Goal: Navigation & Orientation: Find specific page/section

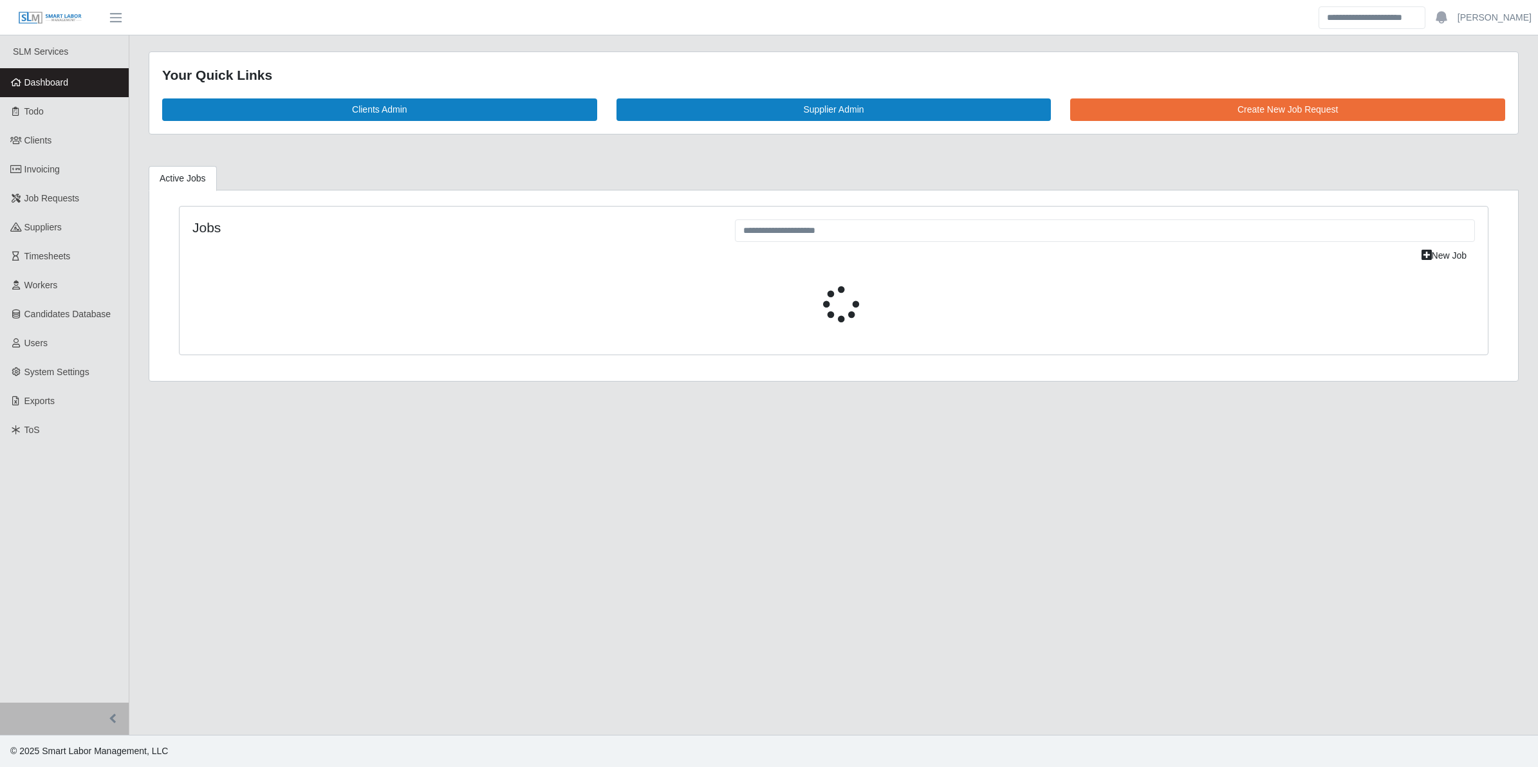
select select "****"
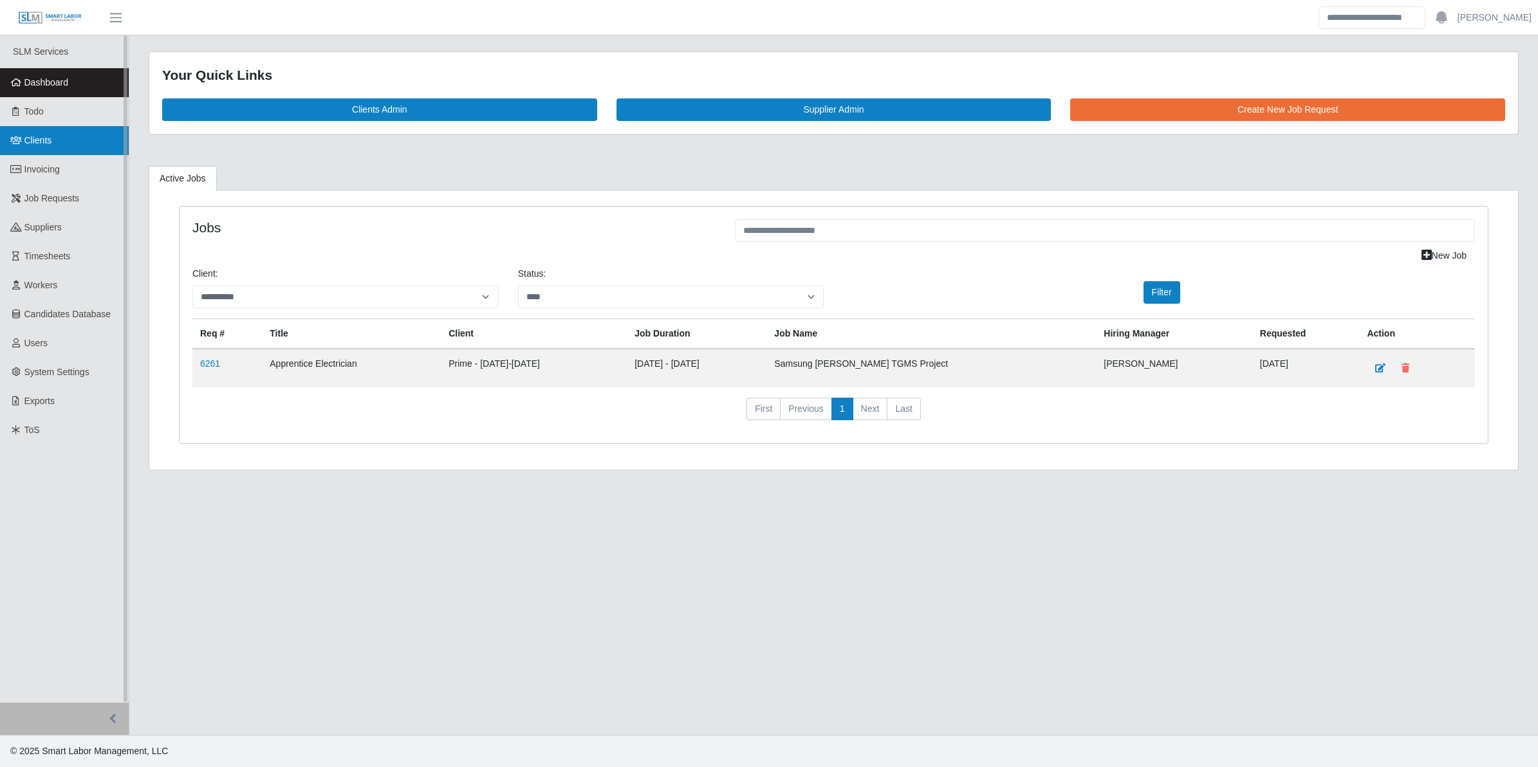
click at [42, 140] on span "Clients" at bounding box center [38, 140] width 28 height 10
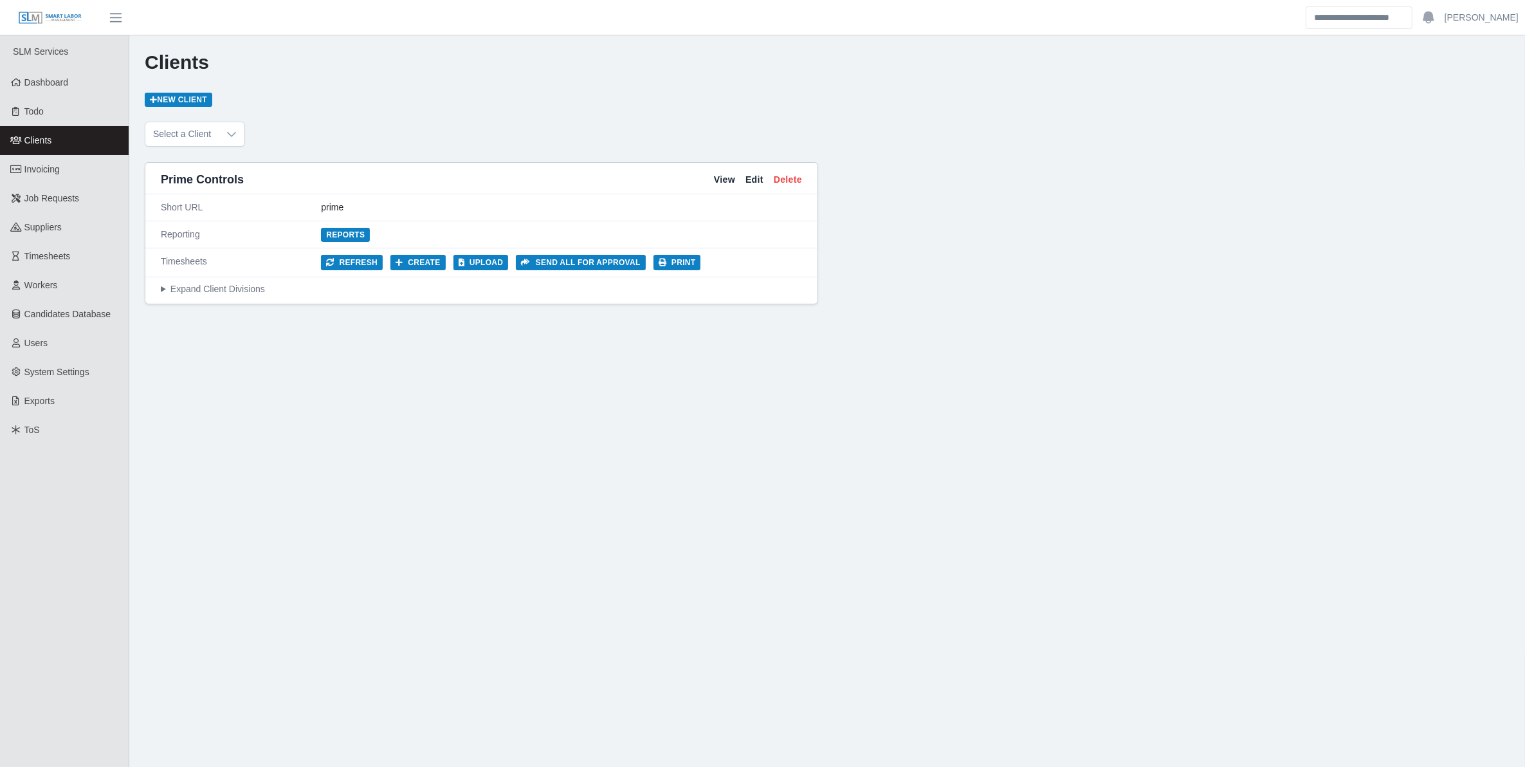
click at [713, 171] on div "Prime Controls View Edit Delete" at bounding box center [481, 179] width 672 height 29
click at [713, 175] on div "Prime Controls View Edit Delete" at bounding box center [481, 179] width 672 height 29
click at [718, 179] on link "View" at bounding box center [724, 180] width 21 height 14
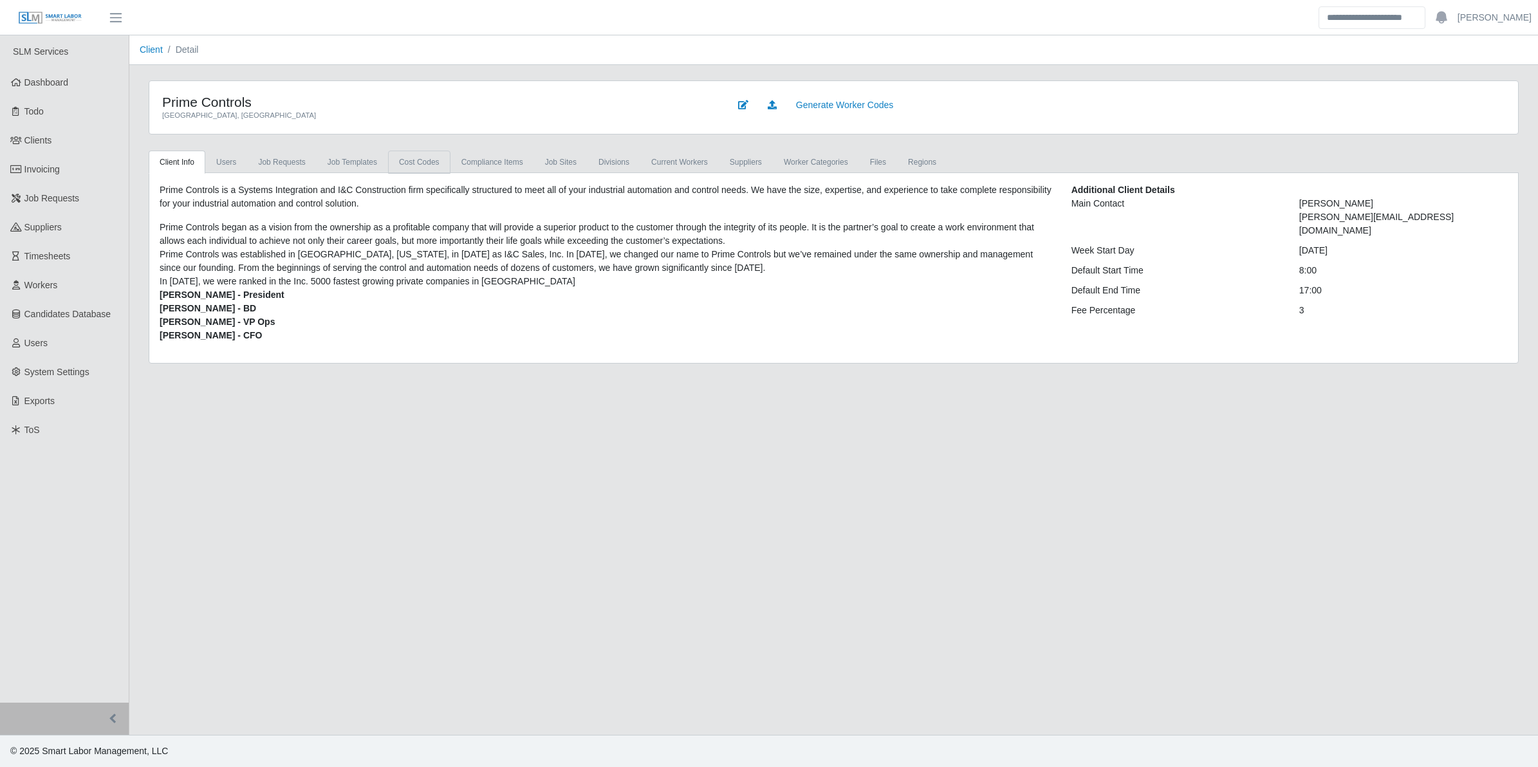
click at [418, 165] on link "cost codes" at bounding box center [419, 162] width 62 height 23
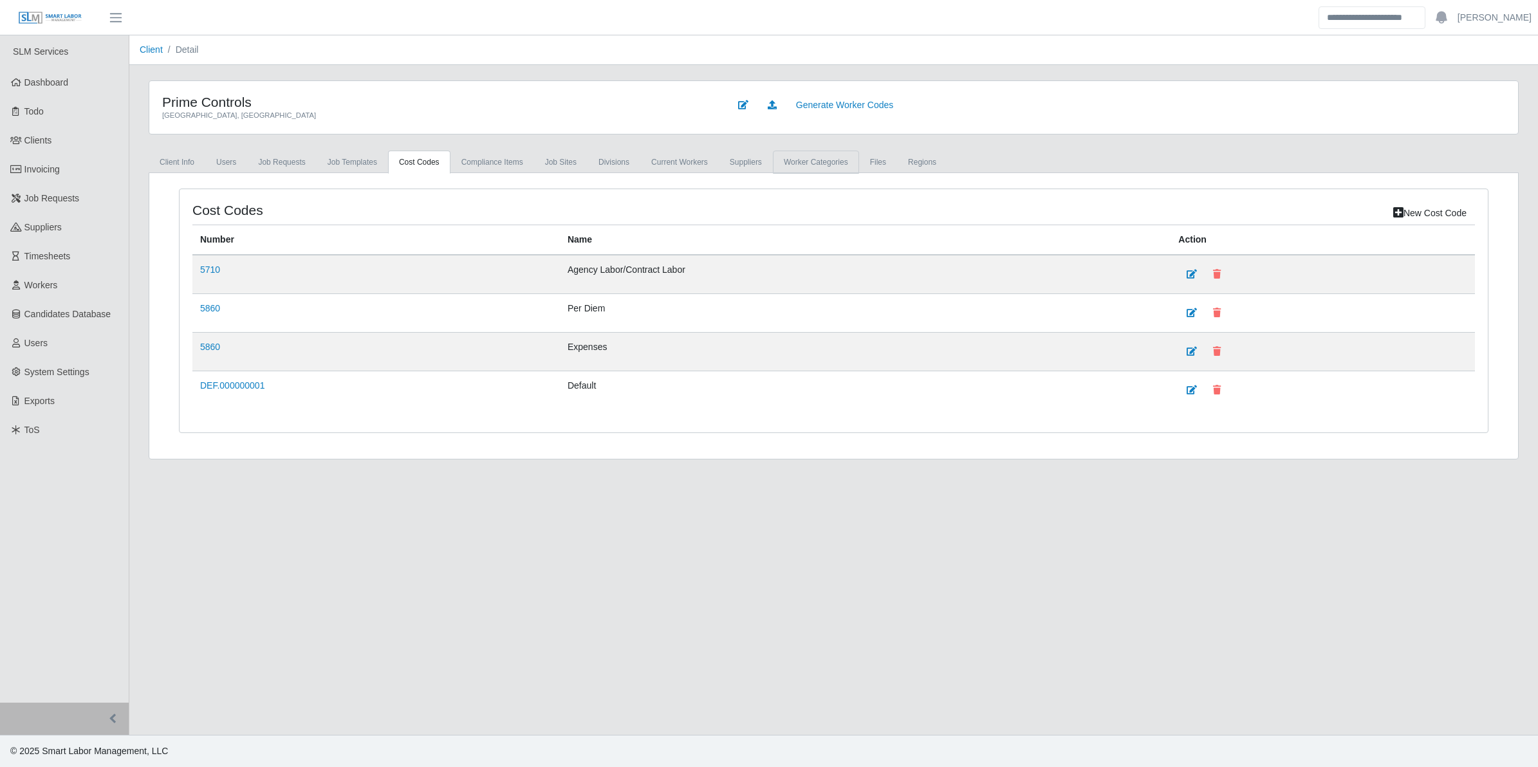
click at [809, 161] on link "Worker Categories" at bounding box center [816, 162] width 86 height 23
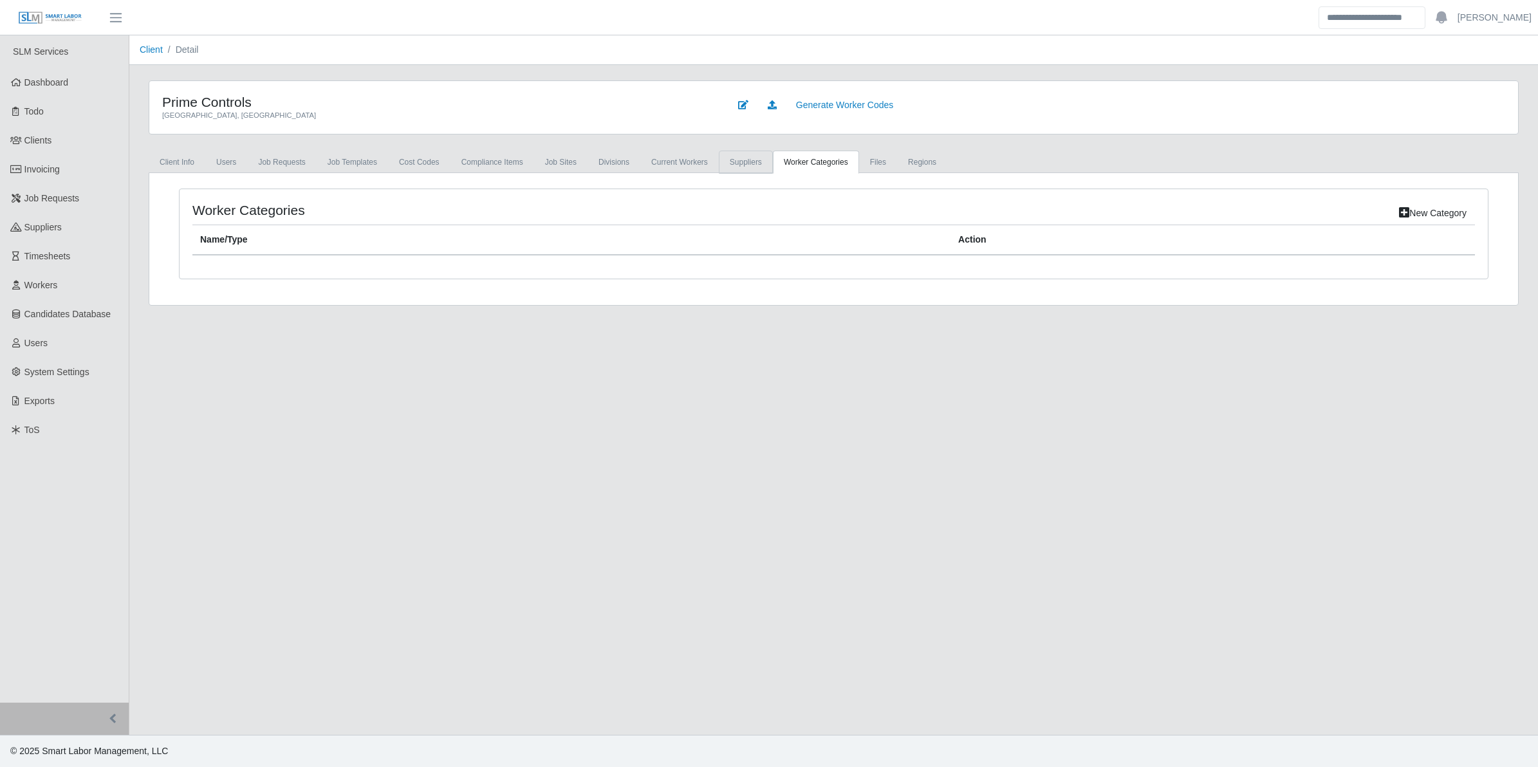
click at [731, 171] on link "Suppliers" at bounding box center [746, 162] width 54 height 23
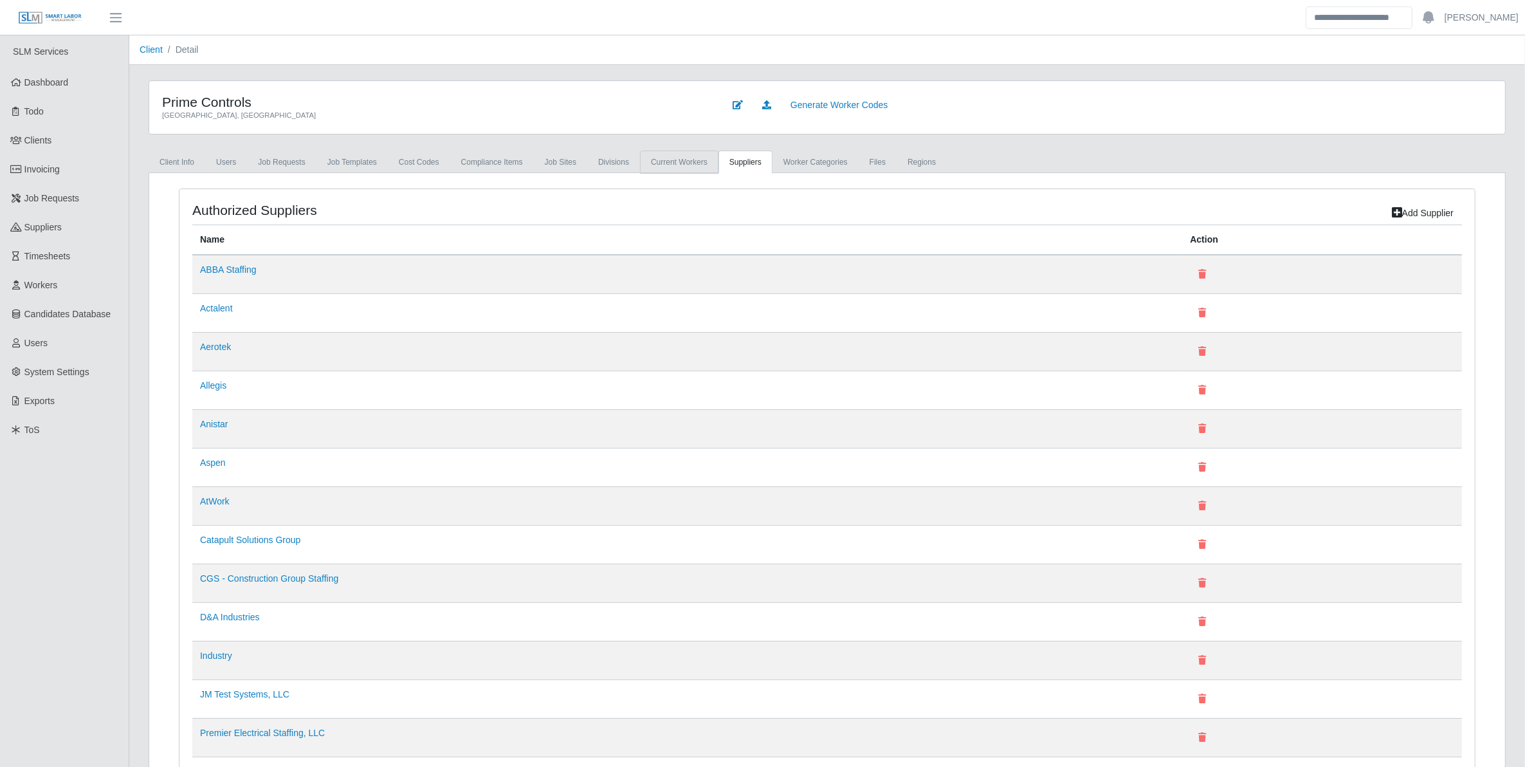
click at [674, 168] on link "Current Workers" at bounding box center [679, 162] width 78 height 23
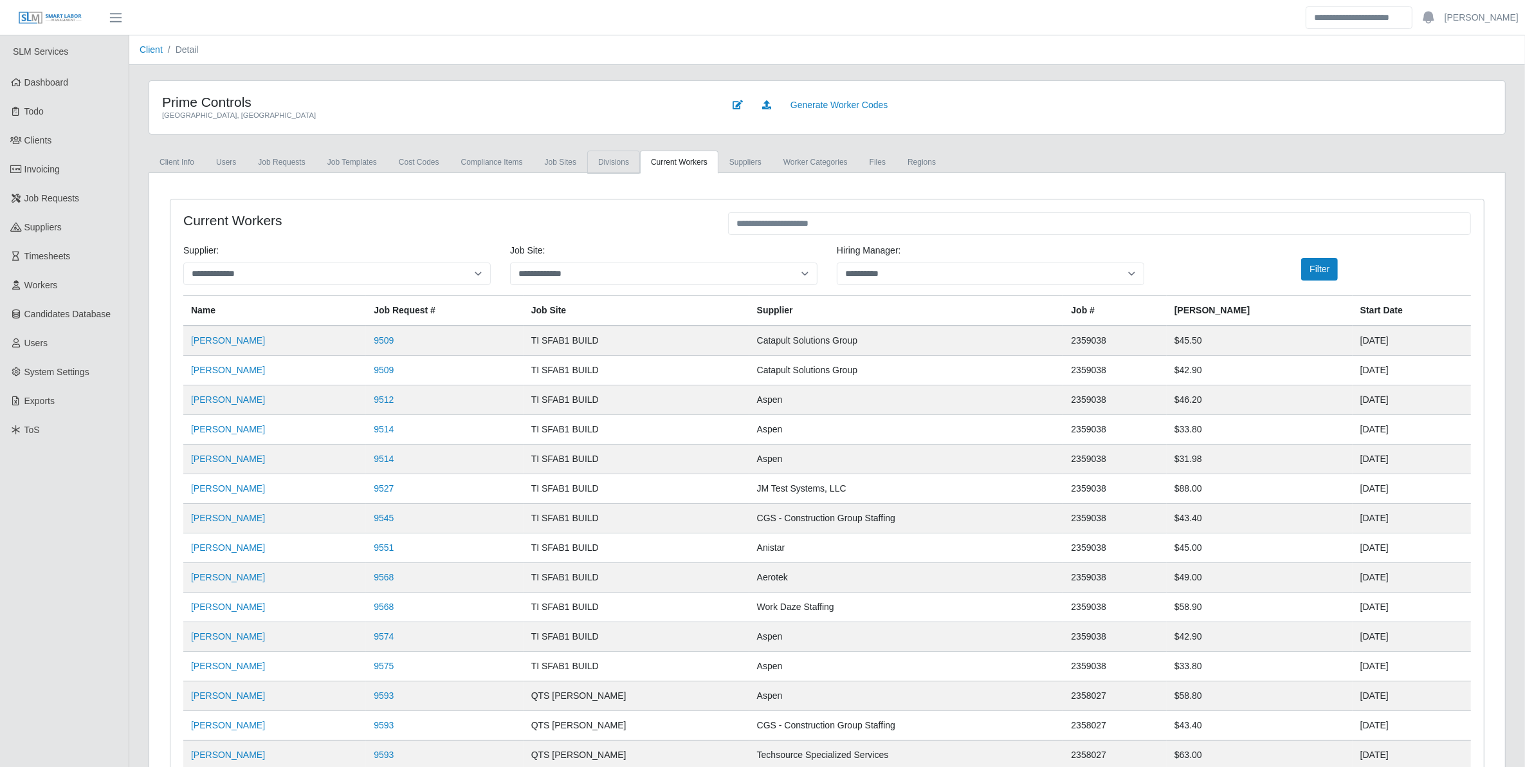
click at [612, 170] on link "Divisions" at bounding box center [613, 162] width 53 height 23
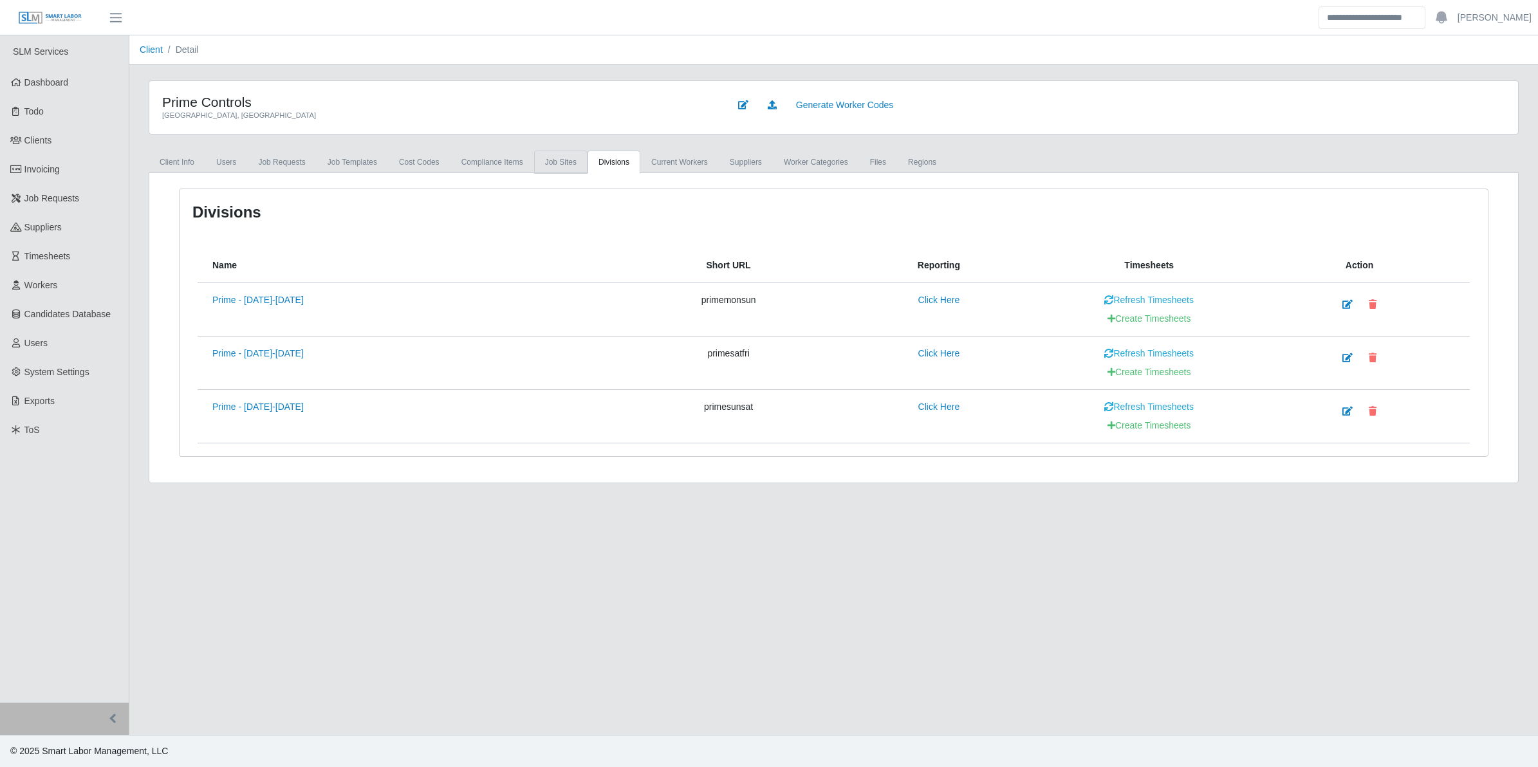
click at [555, 165] on link "job sites" at bounding box center [560, 162] width 53 height 23
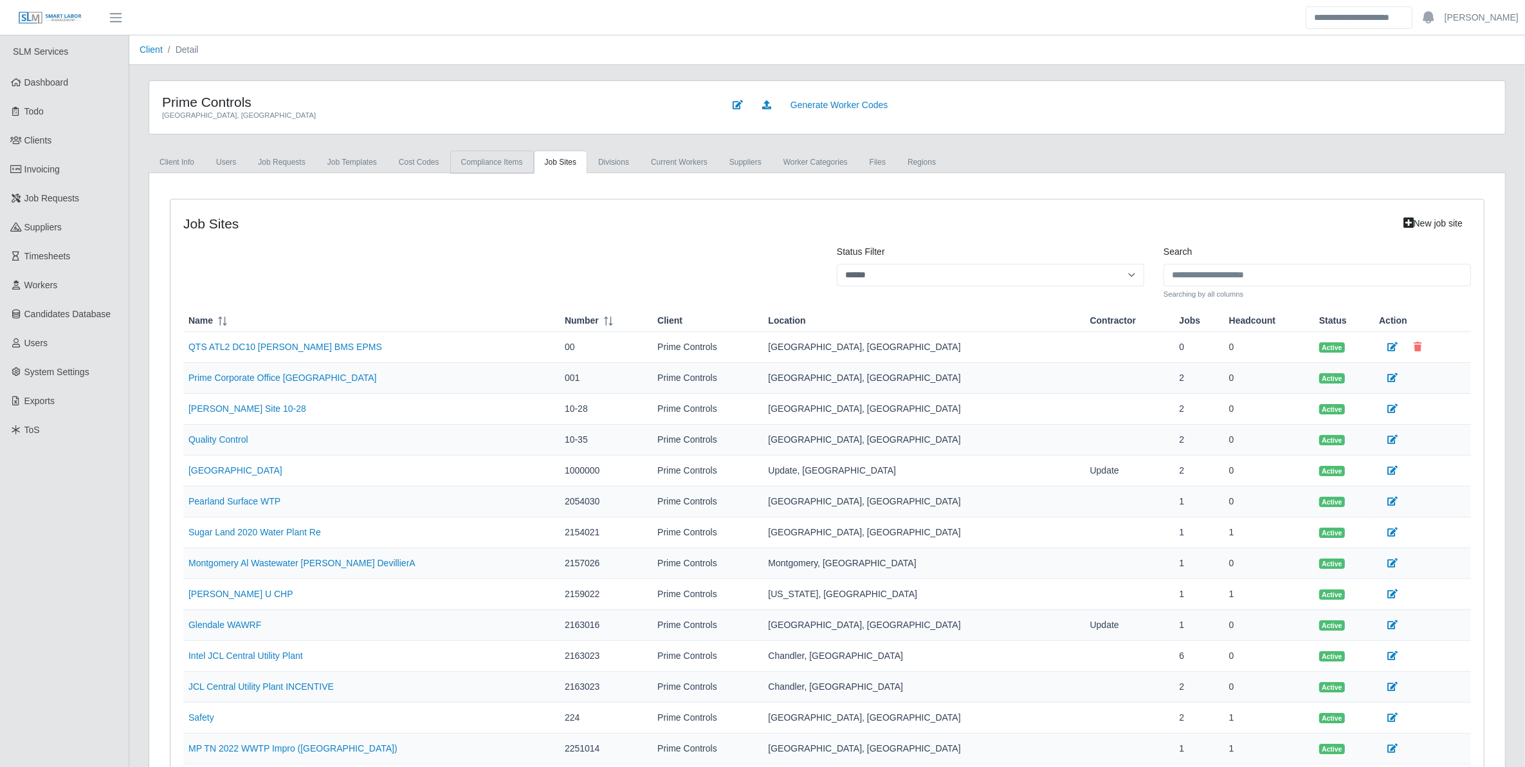
click at [488, 165] on link "Compliance Items" at bounding box center [492, 162] width 84 height 23
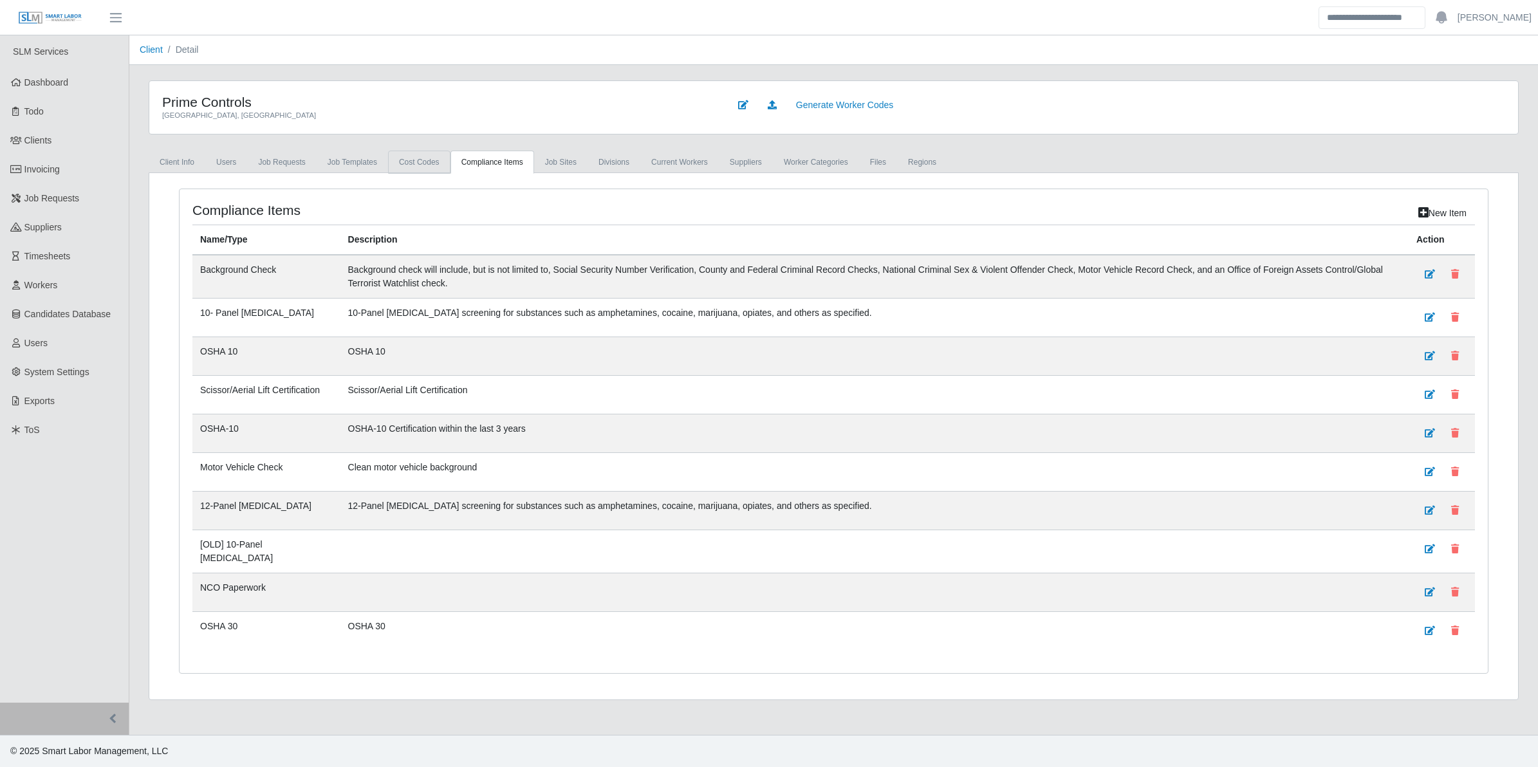
click at [430, 167] on link "cost codes" at bounding box center [419, 162] width 62 height 23
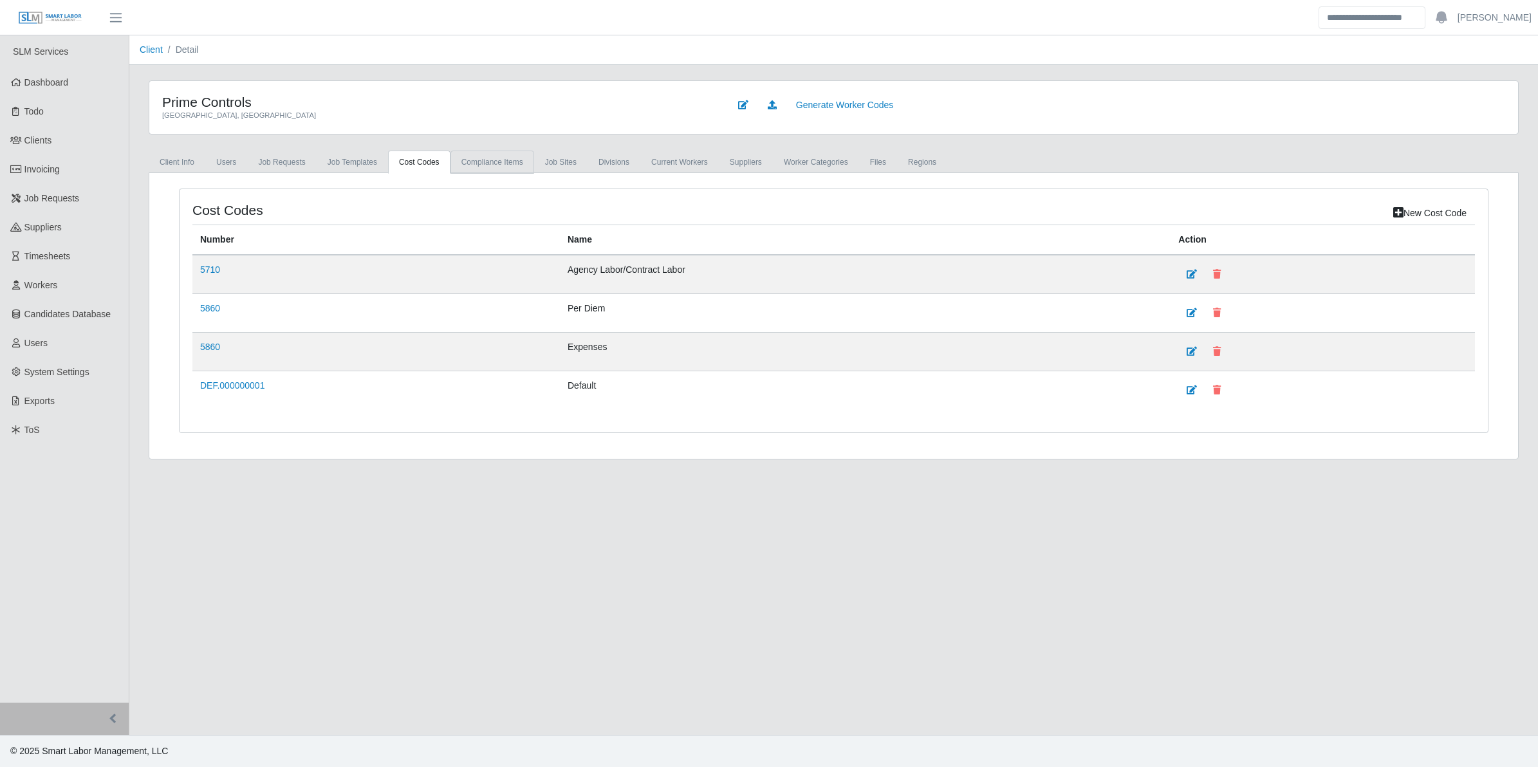
click at [493, 152] on link "Compliance Items" at bounding box center [492, 162] width 84 height 23
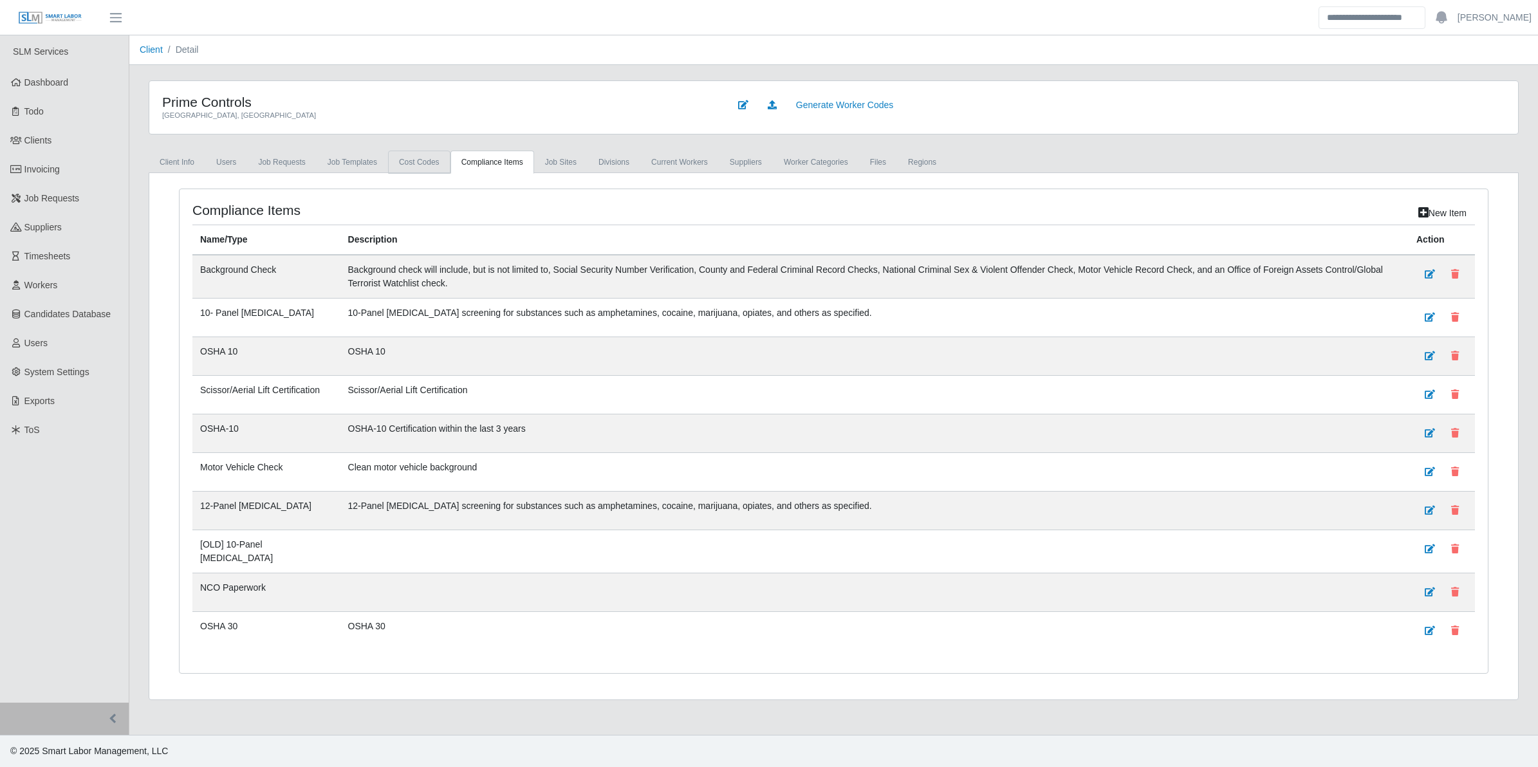
click at [413, 164] on link "cost codes" at bounding box center [419, 162] width 62 height 23
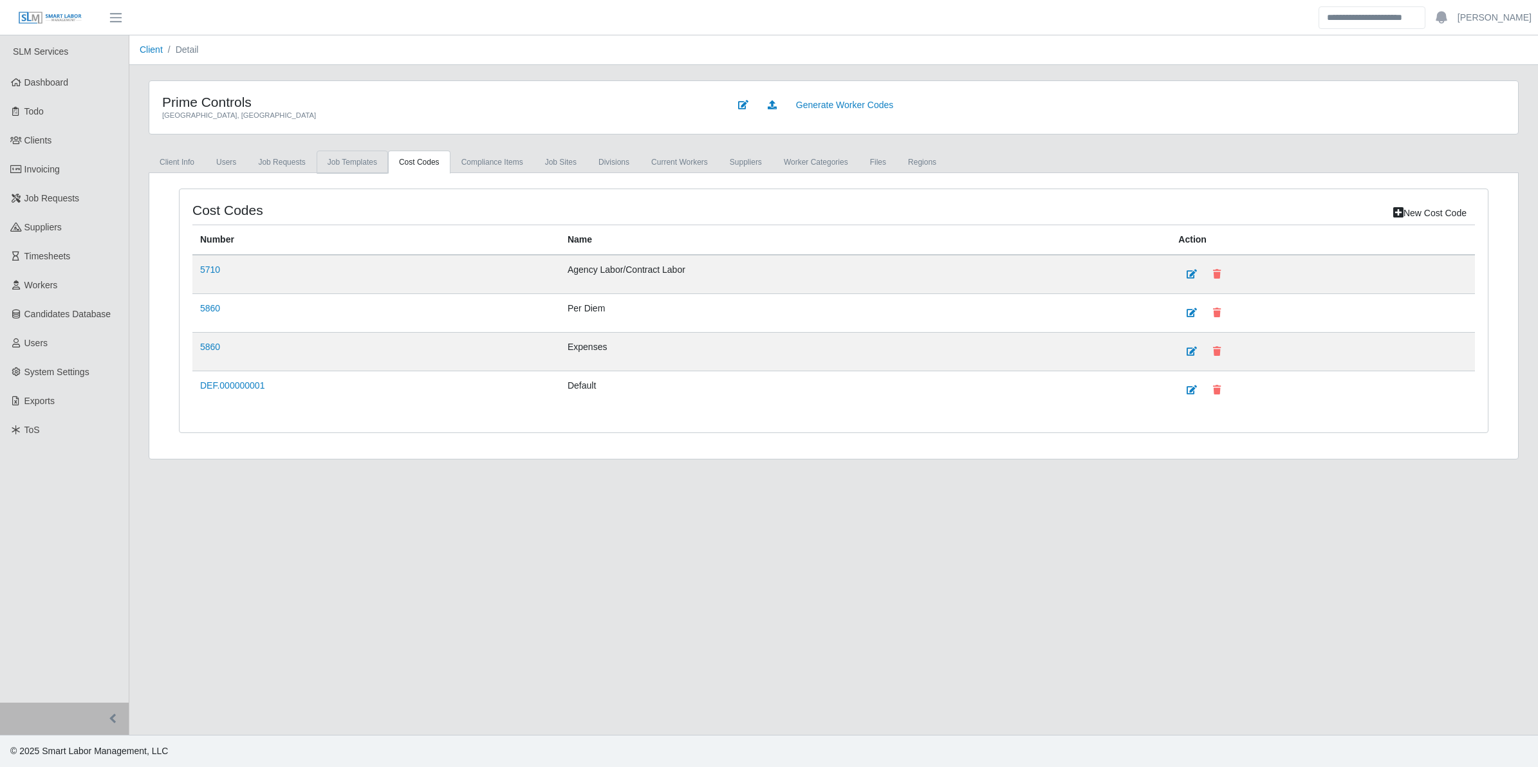
click at [356, 164] on link "Job Templates" at bounding box center [352, 162] width 71 height 23
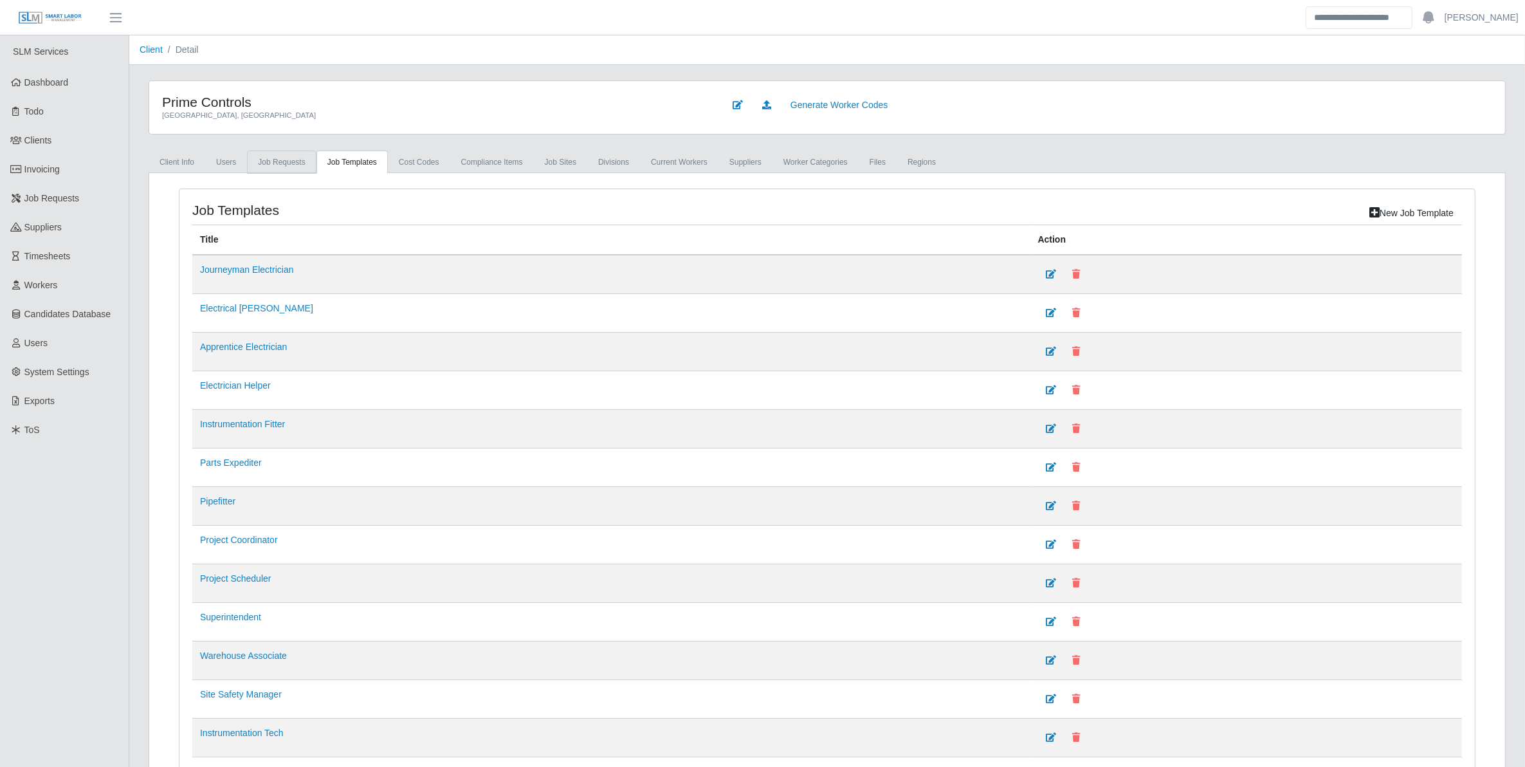
click at [271, 166] on link "Job Requests" at bounding box center [281, 162] width 69 height 23
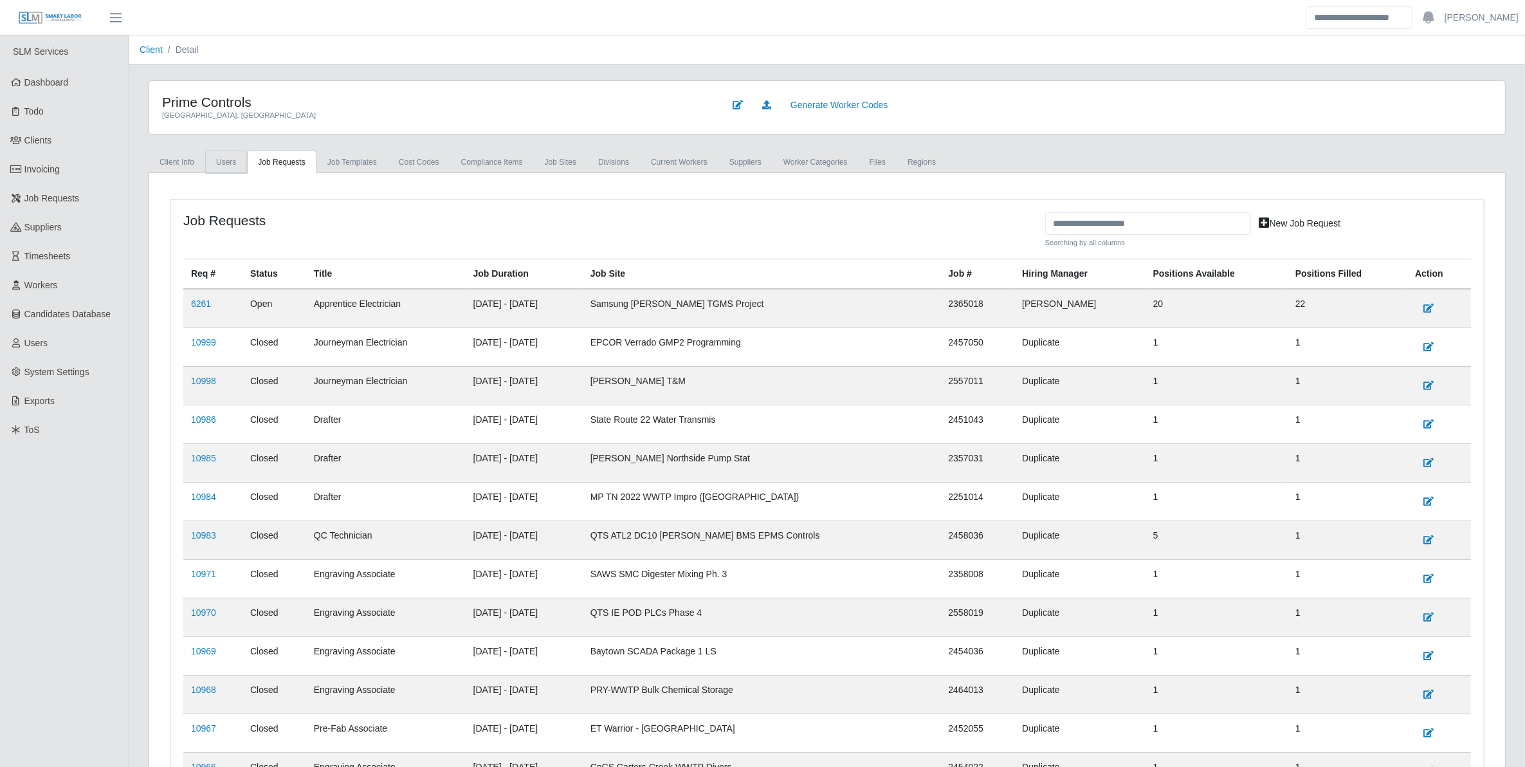
click at [235, 161] on link "Users" at bounding box center [226, 162] width 42 height 23
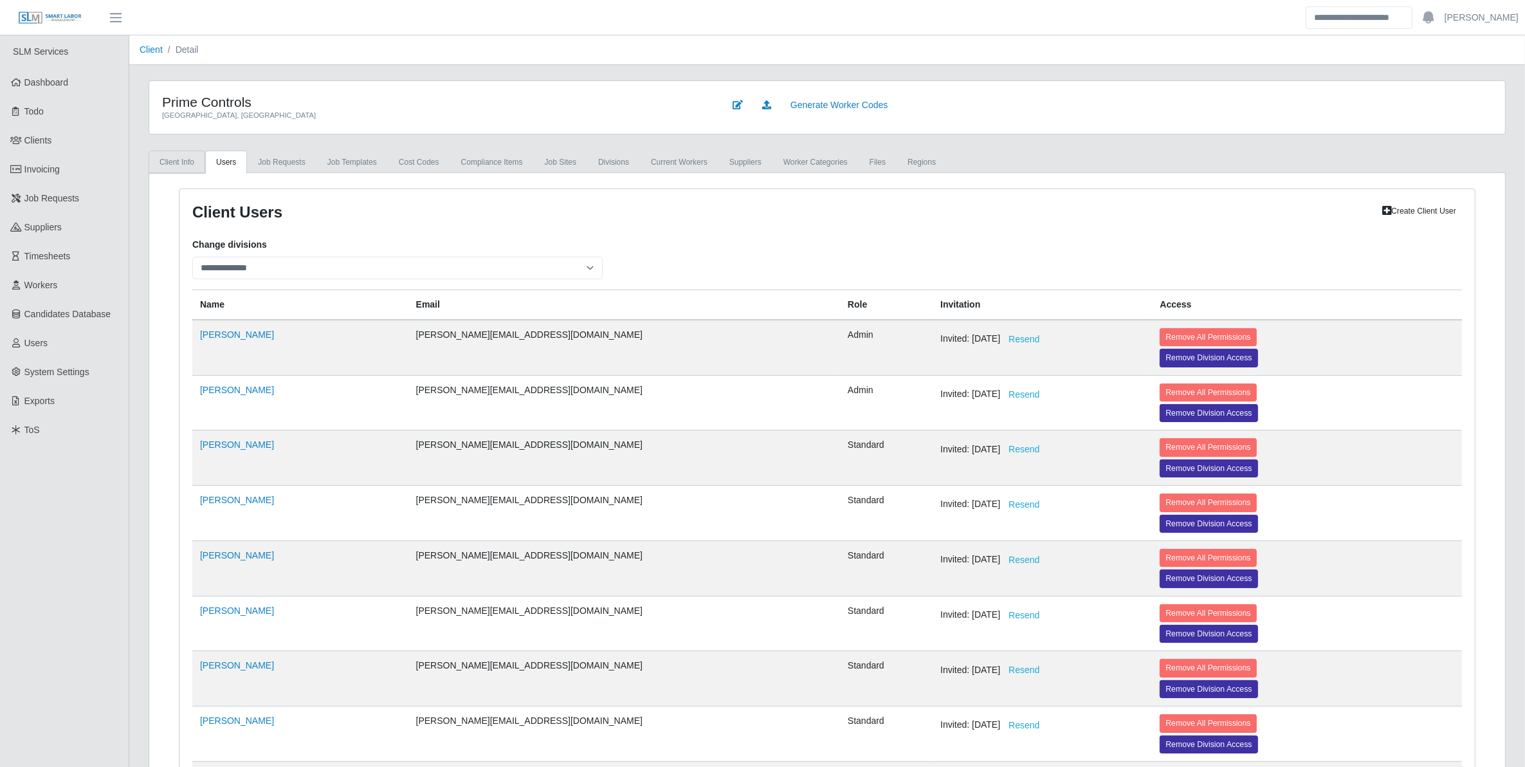
click at [190, 158] on link "Client Info" at bounding box center [177, 162] width 57 height 23
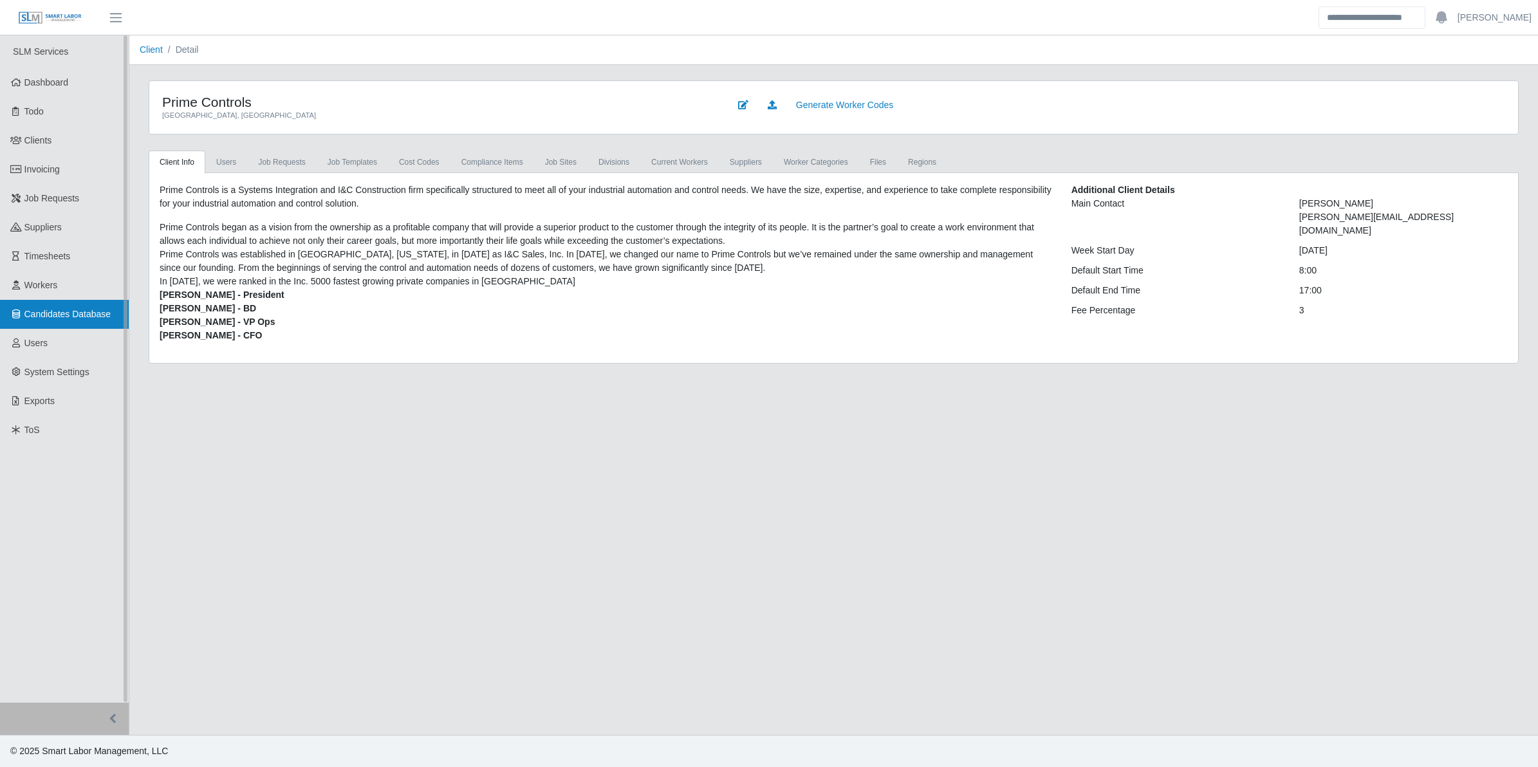
click at [63, 312] on span "Candidates Database" at bounding box center [67, 314] width 87 height 10
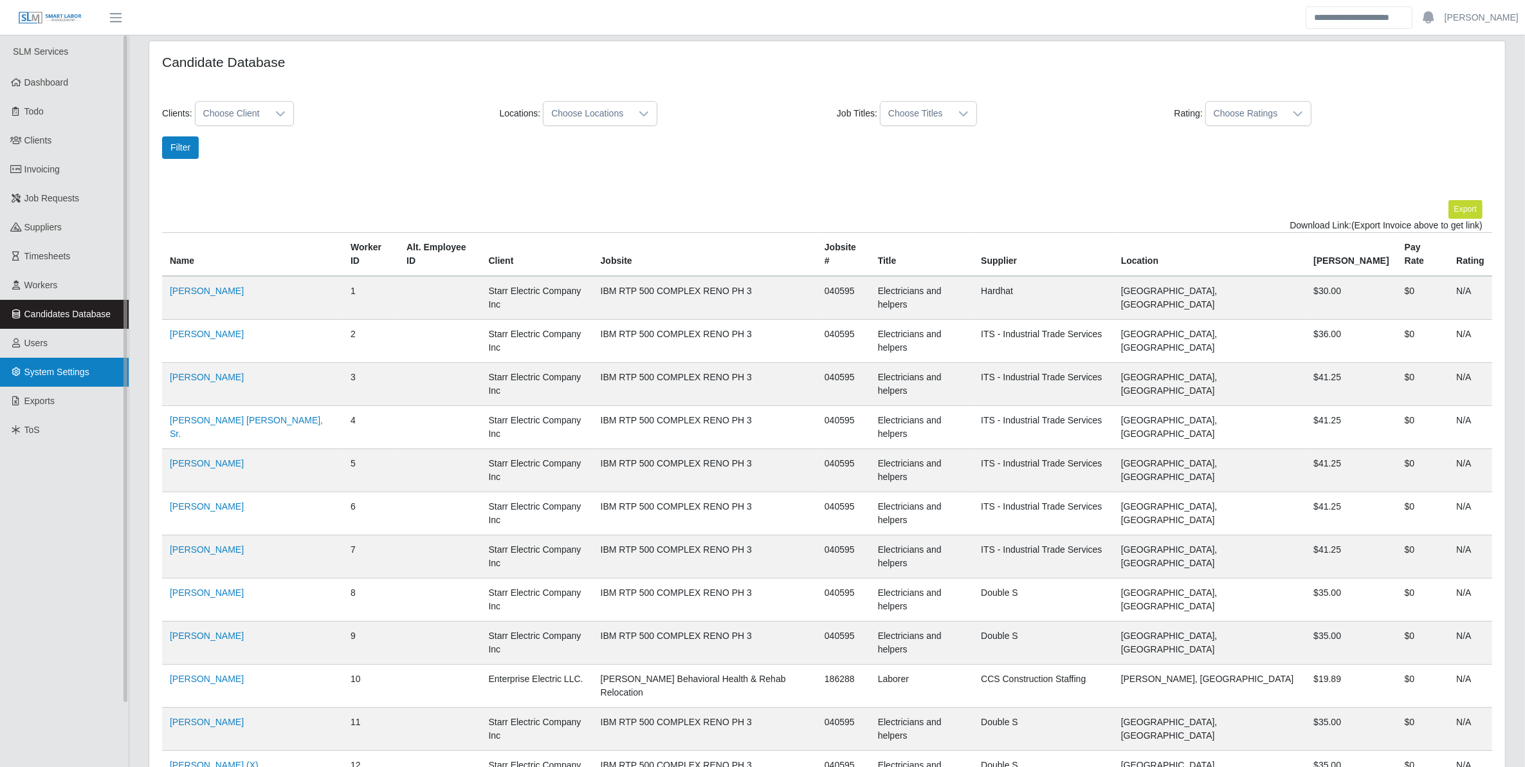
click at [64, 367] on span "System Settings" at bounding box center [56, 372] width 65 height 10
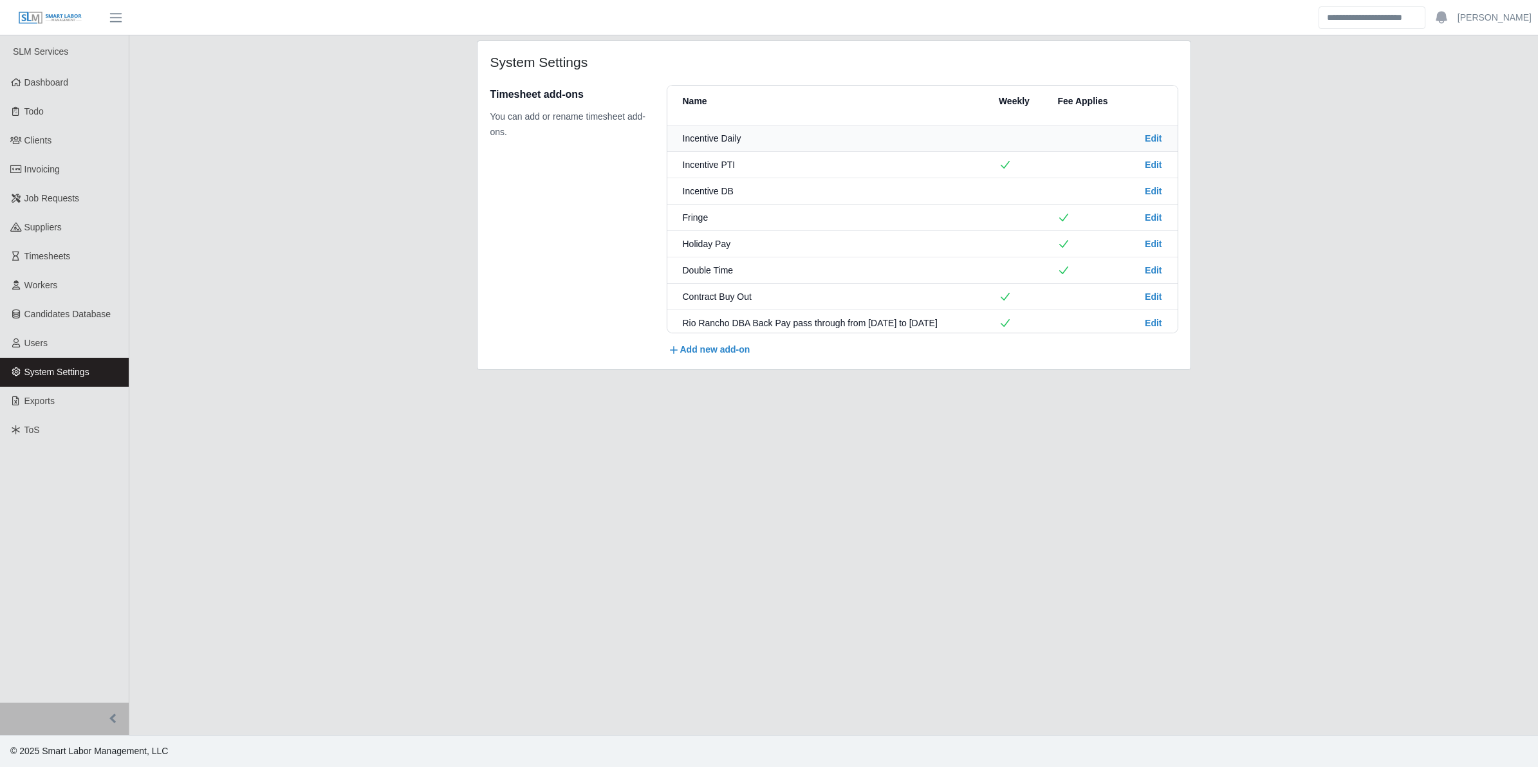
scroll to position [288, 0]
click at [29, 84] on span "Dashboard" at bounding box center [46, 82] width 44 height 10
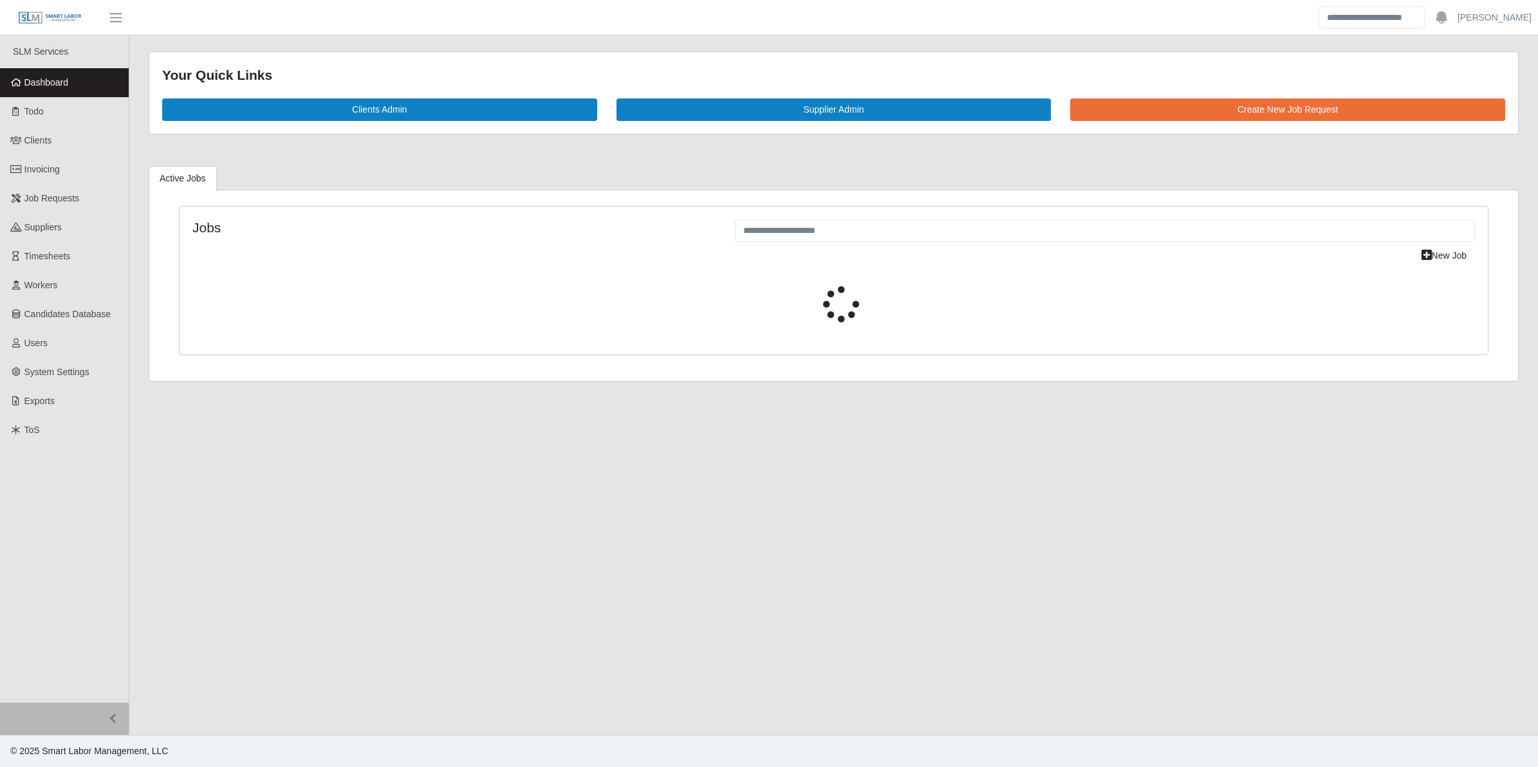
select select "****"
